Goal: Task Accomplishment & Management: Manage account settings

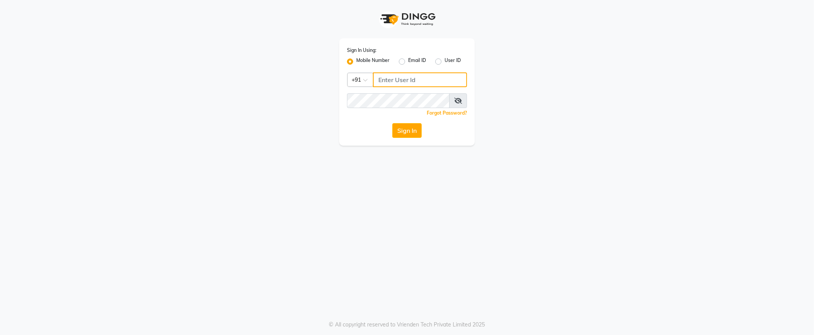
click at [419, 79] on input "Username" at bounding box center [420, 79] width 94 height 15
type input "8686554445"
click at [412, 132] on button "Sign In" at bounding box center [406, 130] width 29 height 15
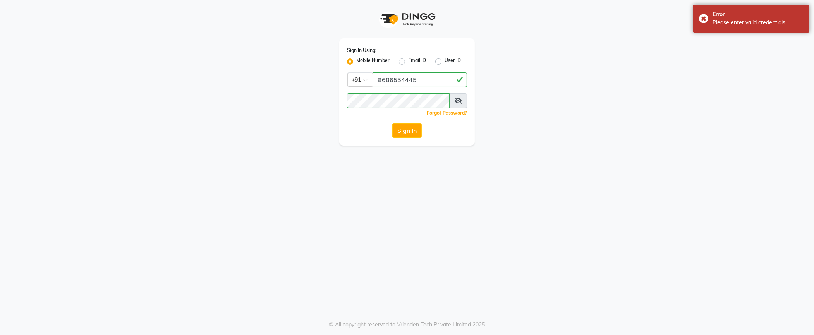
click at [409, 134] on button "Sign In" at bounding box center [406, 130] width 29 height 15
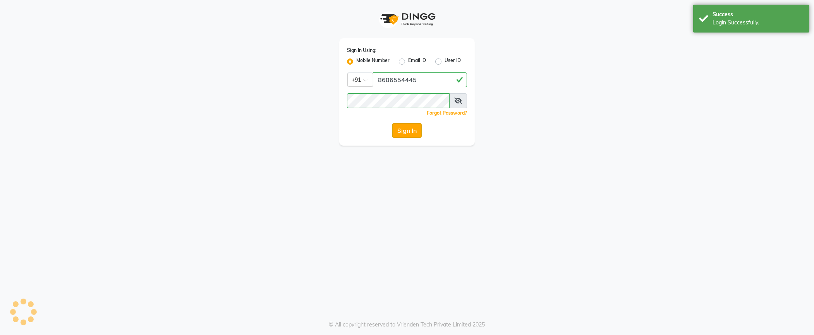
select select "service"
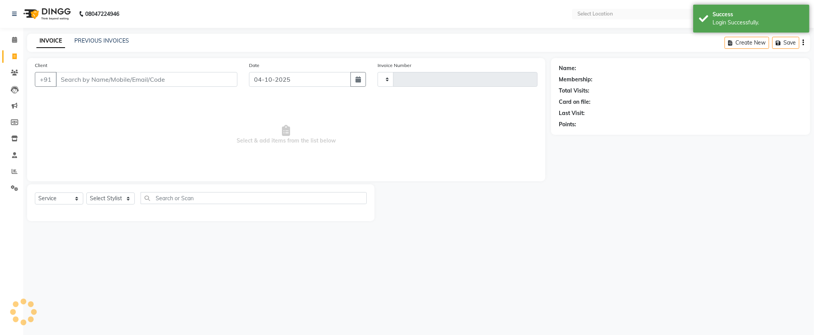
type input "5881"
select select "en"
select select "5687"
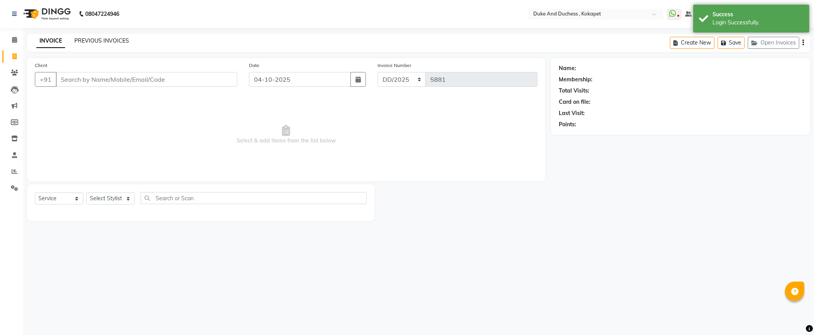
click at [111, 38] on link "PREVIOUS INVOICES" at bounding box center [101, 40] width 55 height 7
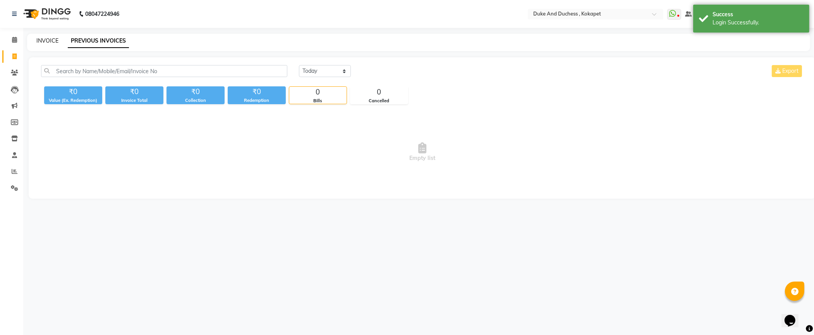
click at [47, 39] on link "INVOICE" at bounding box center [47, 40] width 22 height 7
select select "service"
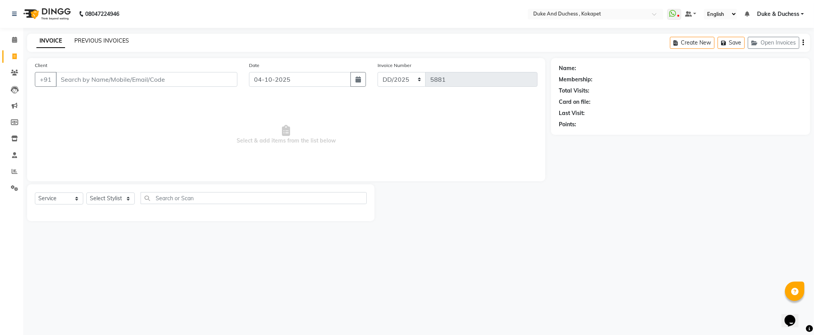
click at [112, 41] on link "PREVIOUS INVOICES" at bounding box center [101, 40] width 55 height 7
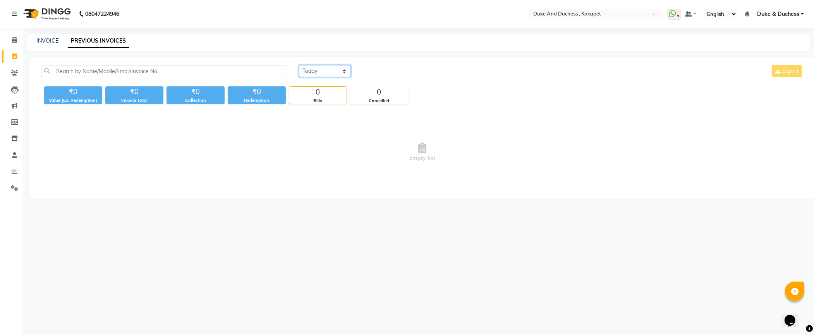
click at [338, 70] on select "[DATE] [DATE] Custom Range" at bounding box center [325, 71] width 52 height 12
select select "[DATE]"
click at [299, 65] on select "[DATE] [DATE] Custom Range" at bounding box center [325, 71] width 52 height 12
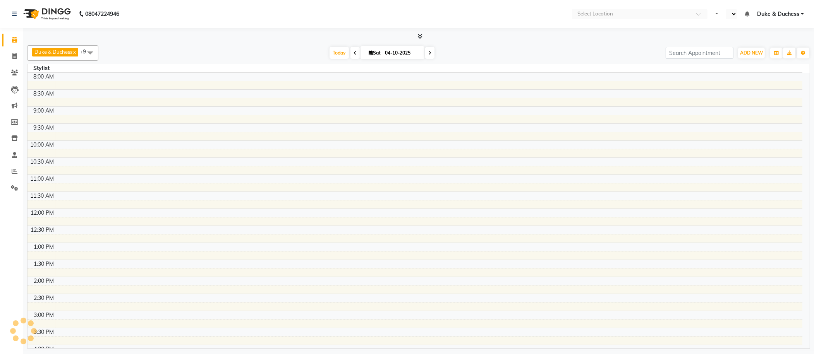
select select "en"
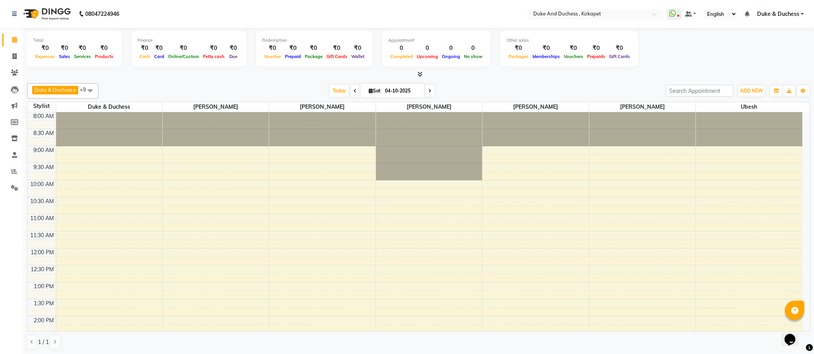
click at [802, 12] on link "Duke & Duchess" at bounding box center [780, 14] width 47 height 8
click at [772, 52] on link "Sign out" at bounding box center [764, 53] width 71 height 12
